Goal: Find contact information: Find contact information

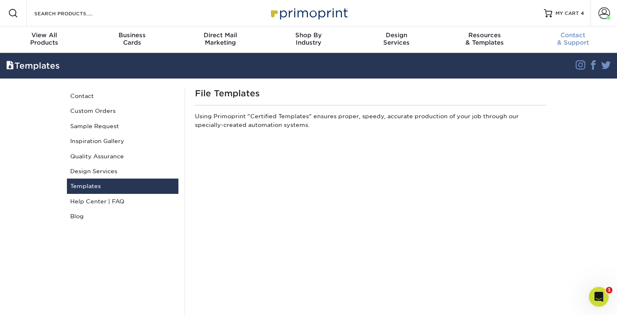
click at [563, 38] on span "Contact" at bounding box center [573, 34] width 88 height 7
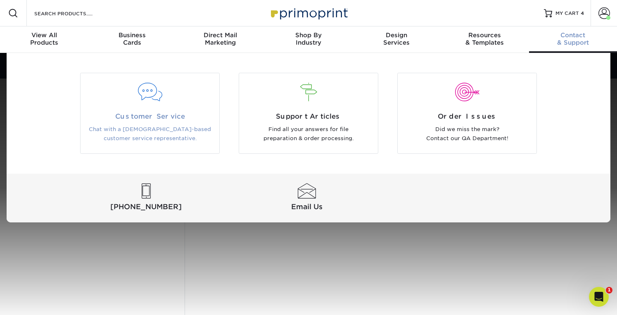
click at [163, 107] on div at bounding box center [150, 97] width 139 height 29
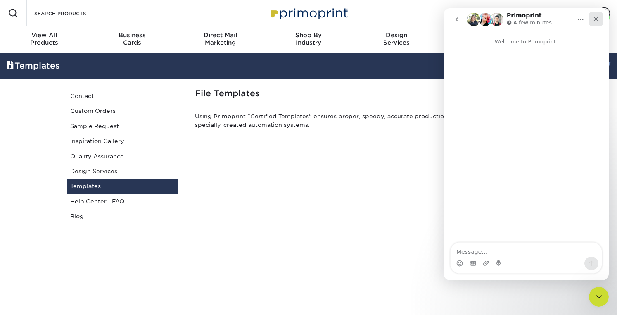
click at [600, 18] on div "Close" at bounding box center [596, 19] width 15 height 15
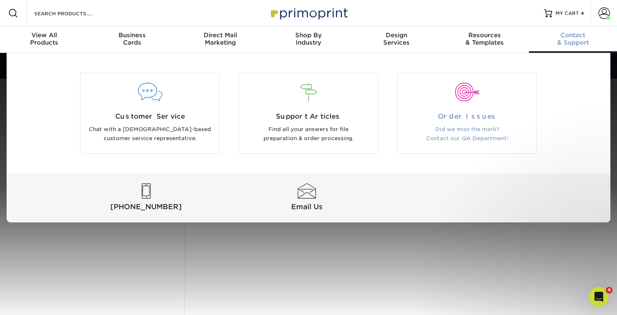
click at [468, 94] on div at bounding box center [467, 92] width 126 height 19
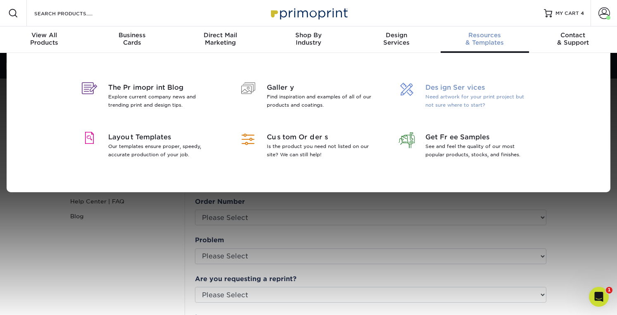
click at [433, 93] on p "Need artwork for your print project but not sure where to start?" at bounding box center [479, 101] width 107 height 17
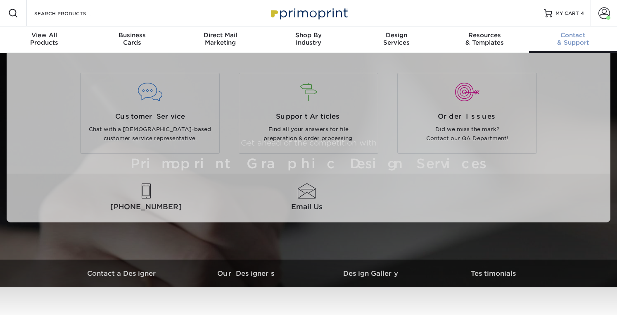
click at [571, 33] on span "Contact" at bounding box center [573, 34] width 88 height 7
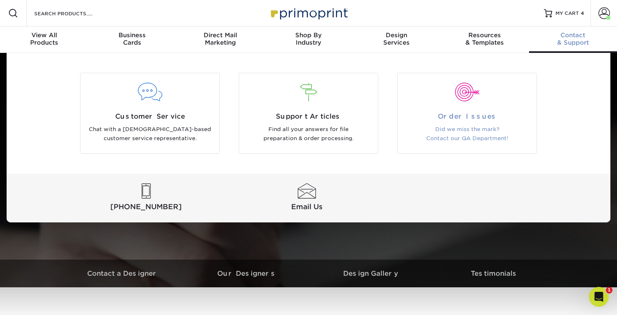
click at [478, 130] on p "Did we miss the mark? Contact our QA Department!" at bounding box center [467, 134] width 126 height 19
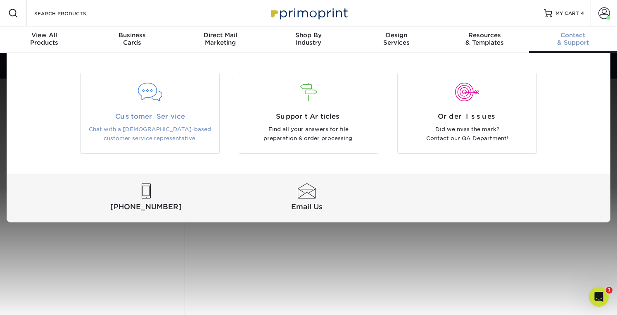
click at [148, 105] on div at bounding box center [150, 97] width 139 height 29
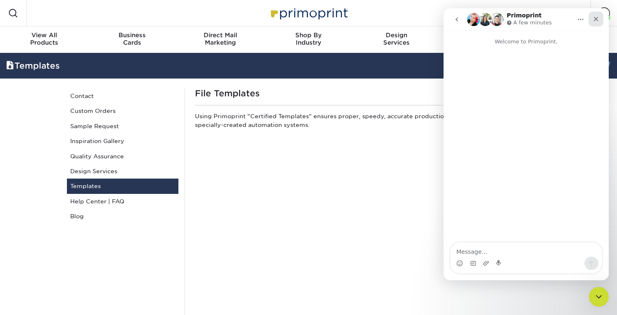
click at [597, 20] on icon "Close" at bounding box center [596, 19] width 7 height 7
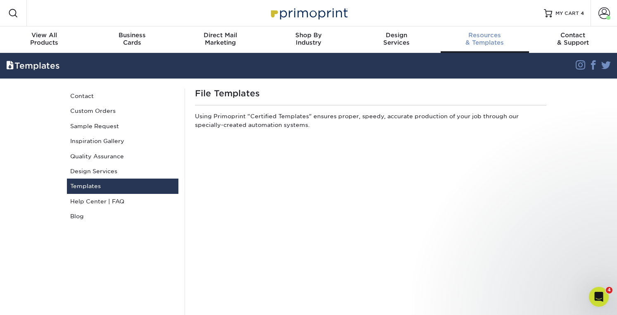
click at [477, 37] on span "Resources" at bounding box center [485, 34] width 88 height 7
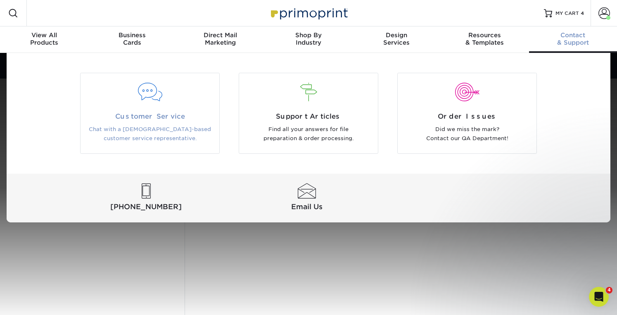
click at [186, 132] on p "Chat with a [DEMOGRAPHIC_DATA]-based customer service representative." at bounding box center [150, 134] width 126 height 19
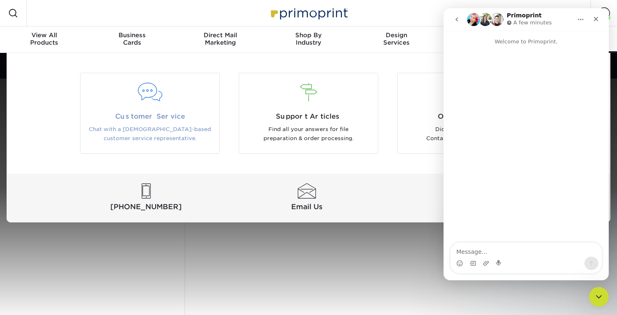
click at [119, 77] on div "Customer Service Chat with a US-based customer service representative." at bounding box center [150, 113] width 140 height 81
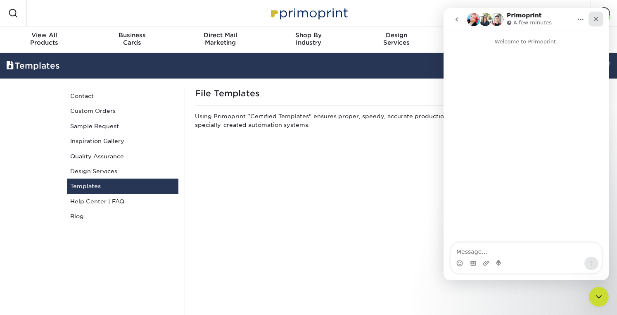
click at [595, 17] on icon "Close" at bounding box center [596, 19] width 7 height 7
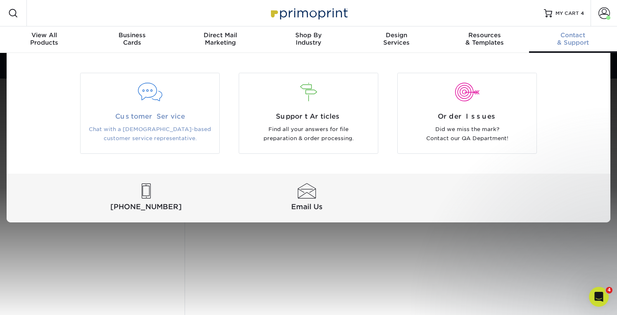
click at [143, 119] on span "Customer Service" at bounding box center [150, 117] width 126 height 10
